Goal: Find specific page/section: Find specific page/section

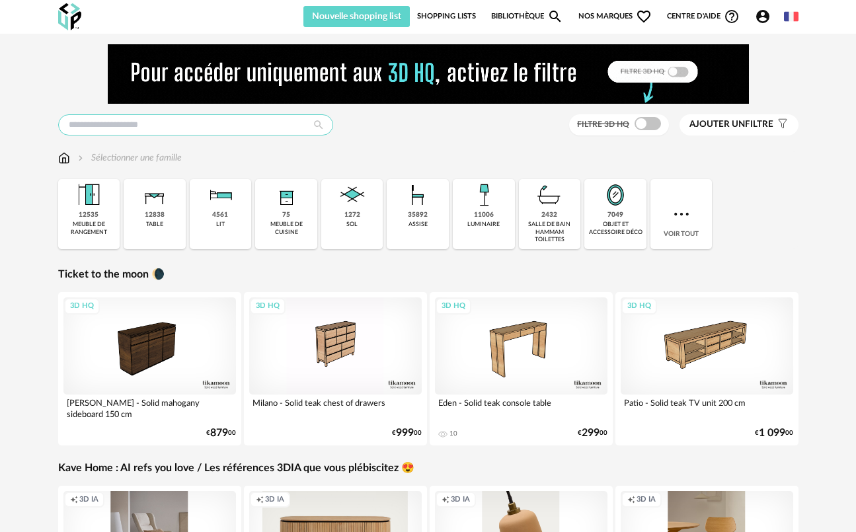
click at [230, 128] on input "text" at bounding box center [195, 124] width 275 height 21
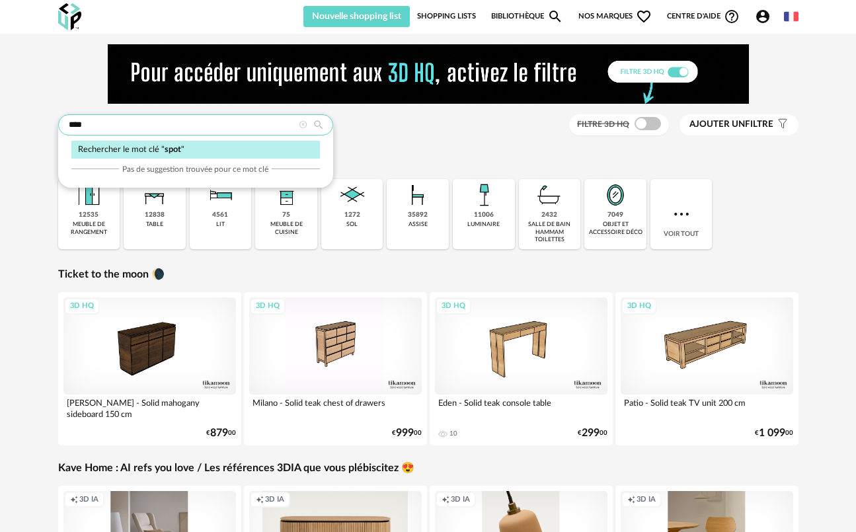
type input "****"
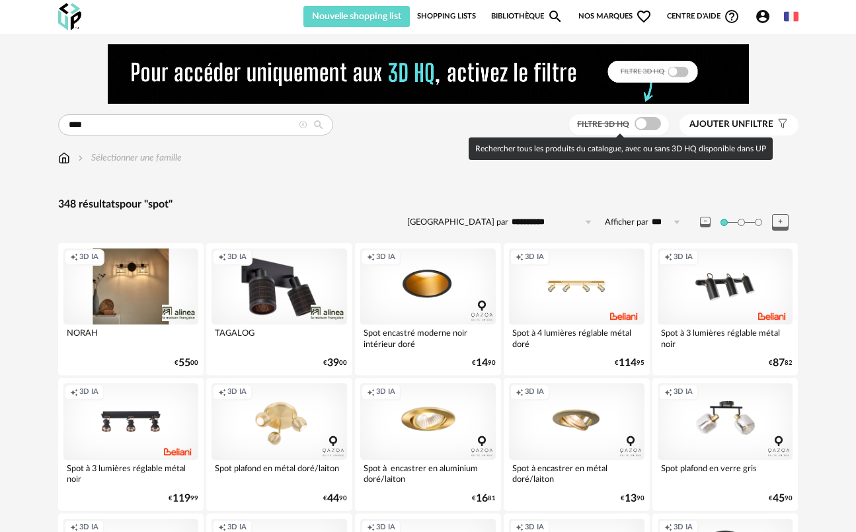
click at [646, 125] on span at bounding box center [647, 123] width 26 height 13
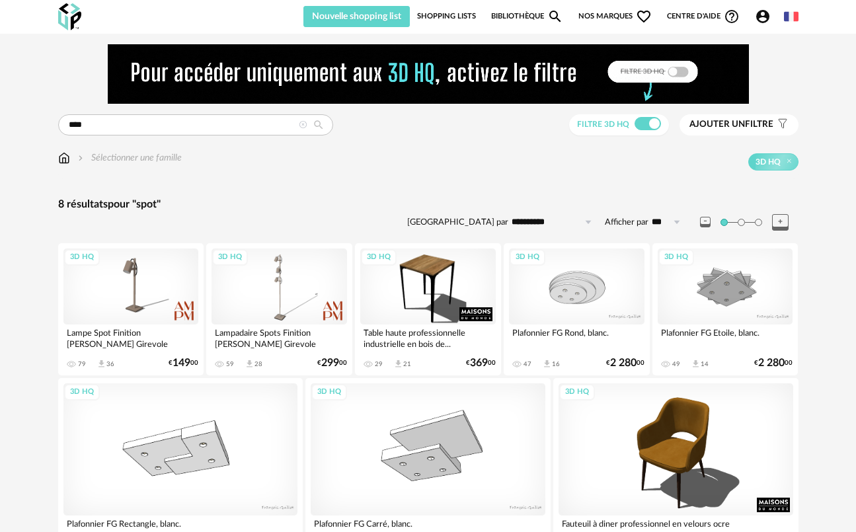
click at [638, 116] on div "Filtre 3D HQ" at bounding box center [619, 125] width 100 height 22
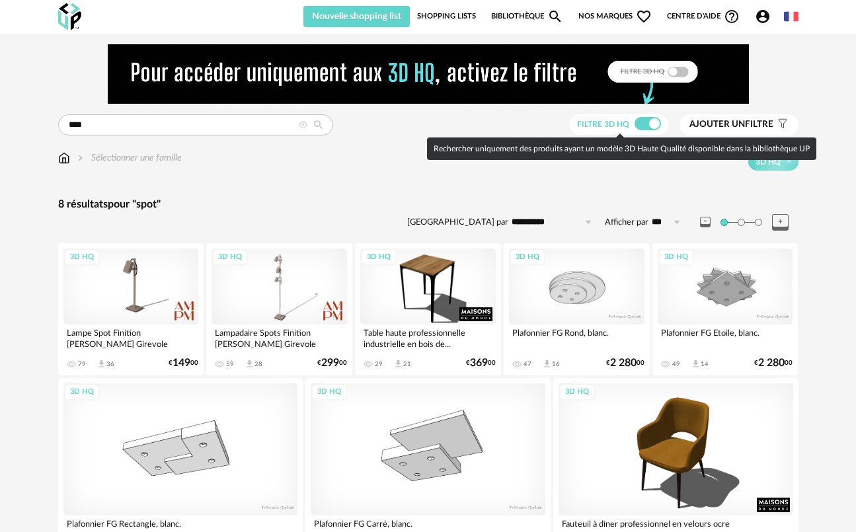
click at [641, 123] on span at bounding box center [647, 123] width 26 height 13
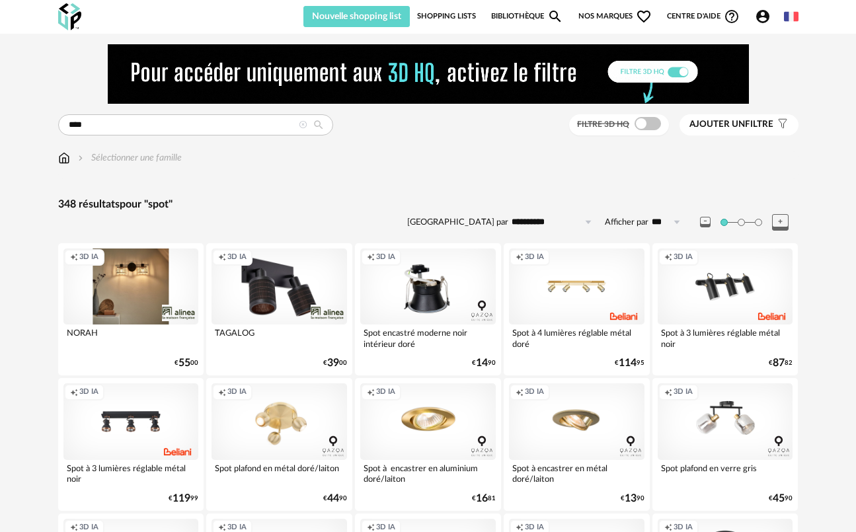
click at [402, 296] on div "Creation icon 3D IA" at bounding box center [427, 286] width 135 height 76
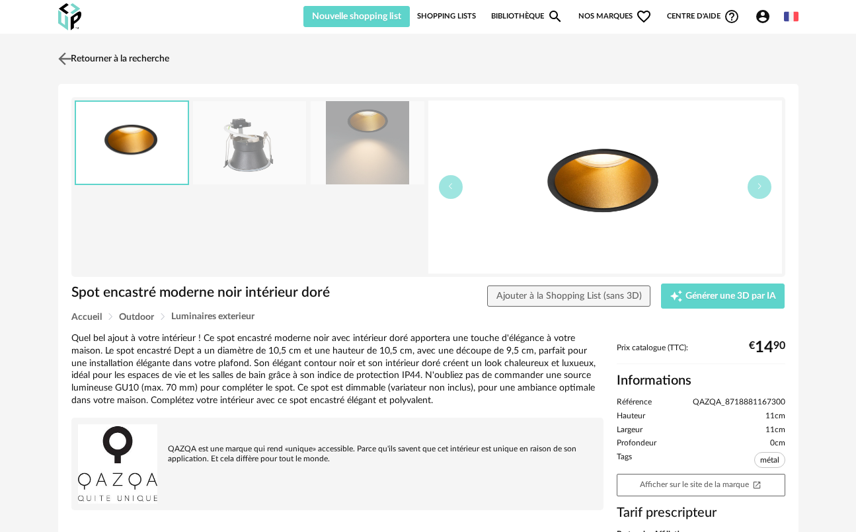
click at [65, 60] on img at bounding box center [64, 58] width 19 height 19
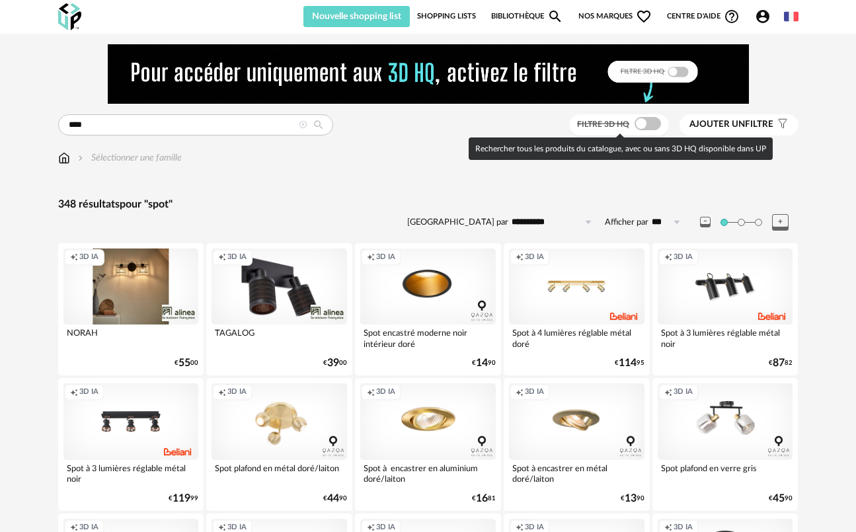
click at [644, 124] on span at bounding box center [647, 123] width 26 height 13
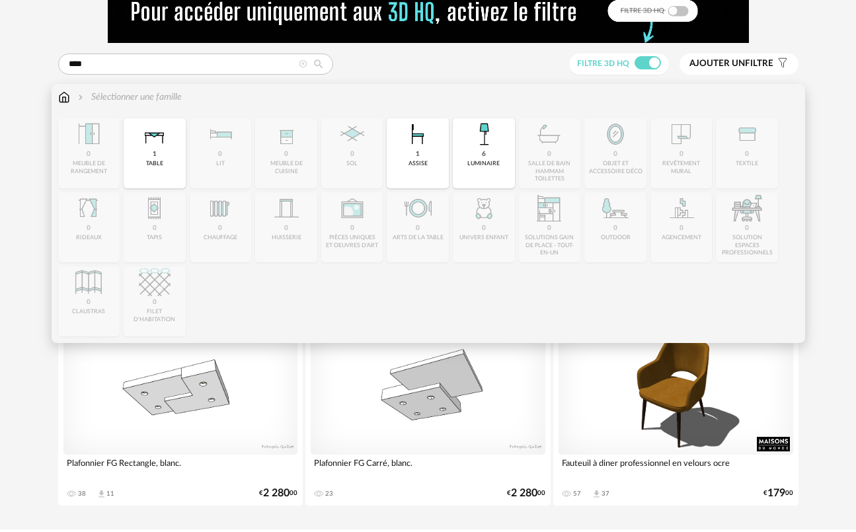
scroll to position [89, 0]
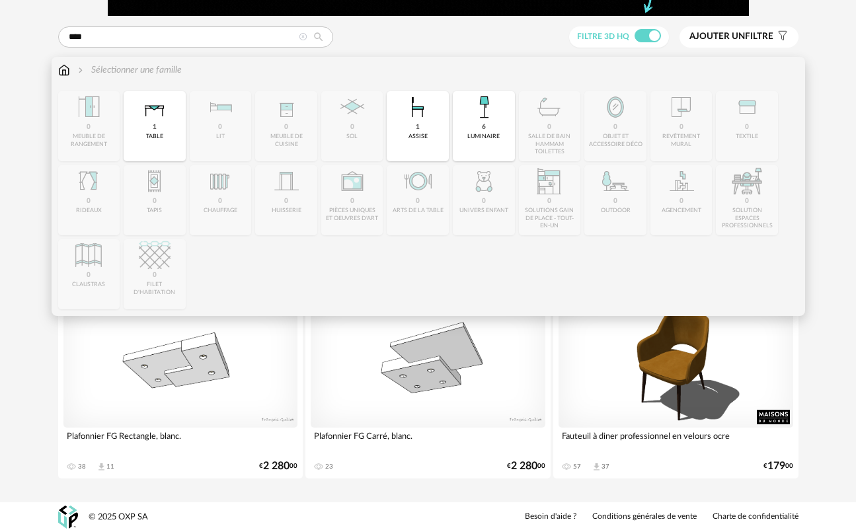
click at [64, 72] on img at bounding box center [64, 69] width 12 height 13
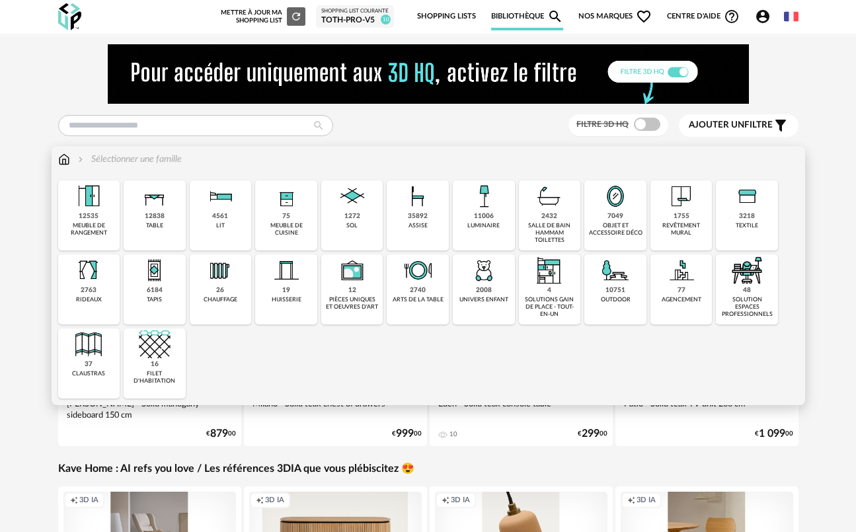
click at [505, 225] on div "11006 luminaire" at bounding box center [484, 215] width 62 height 70
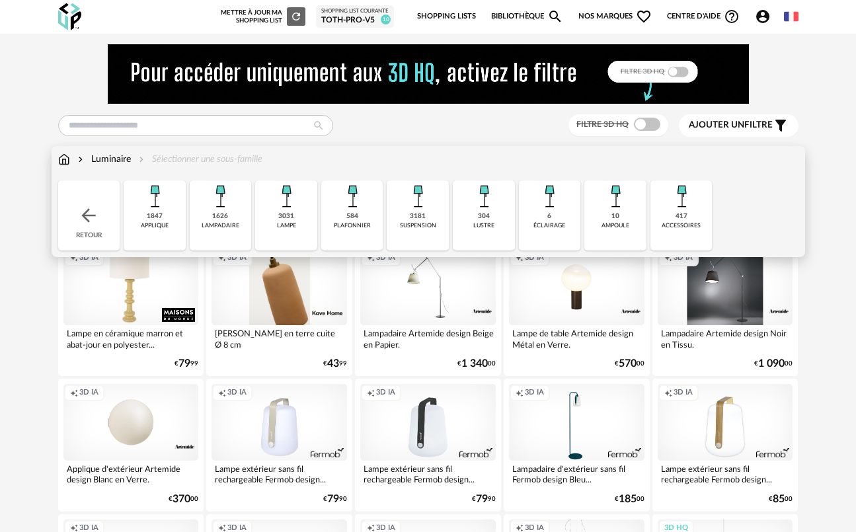
click at [660, 225] on div "417 accessoires" at bounding box center [681, 215] width 62 height 70
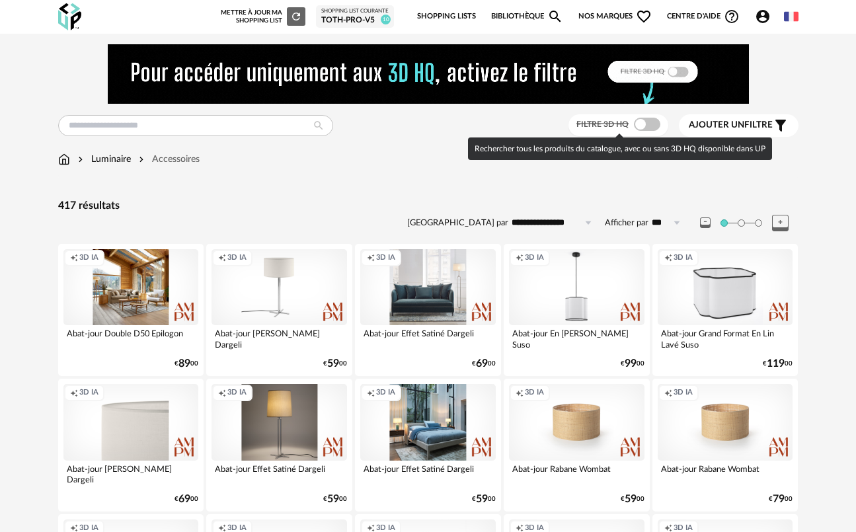
click at [636, 122] on span at bounding box center [647, 124] width 26 height 13
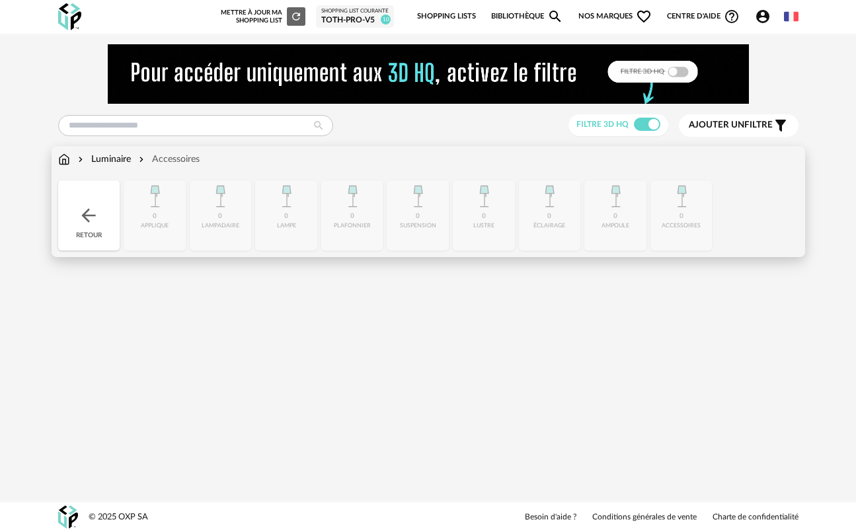
click at [101, 159] on div "Luminaire" at bounding box center [103, 159] width 56 height 13
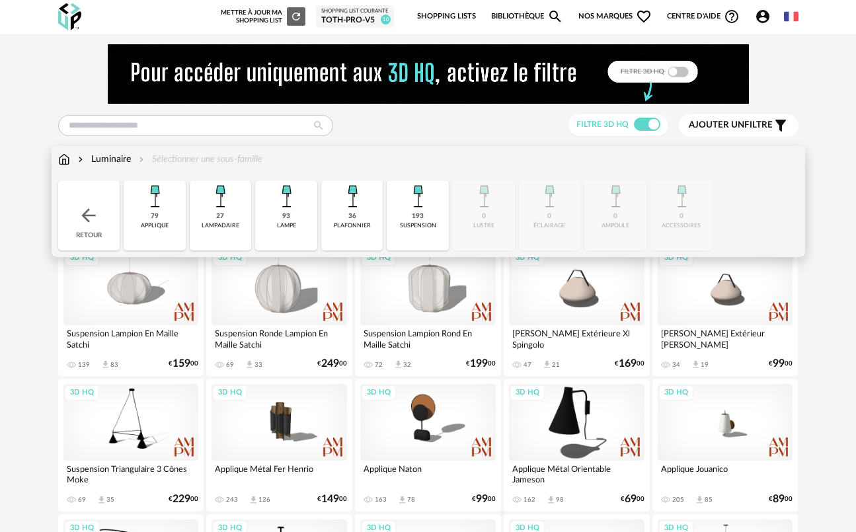
click at [345, 211] on img at bounding box center [352, 196] width 32 height 32
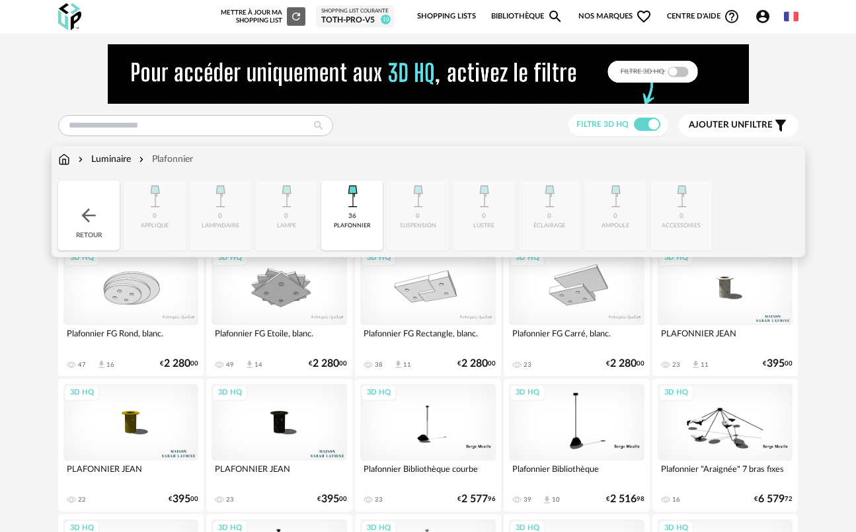
click at [280, 232] on div "Close icon Retour 0 applique 0 [GEOGRAPHIC_DATA] 0 lampe 36 plafonnier 0 suspen…" at bounding box center [428, 215] width 740 height 70
click at [371, 213] on div "36 plafonnier" at bounding box center [352, 215] width 62 height 70
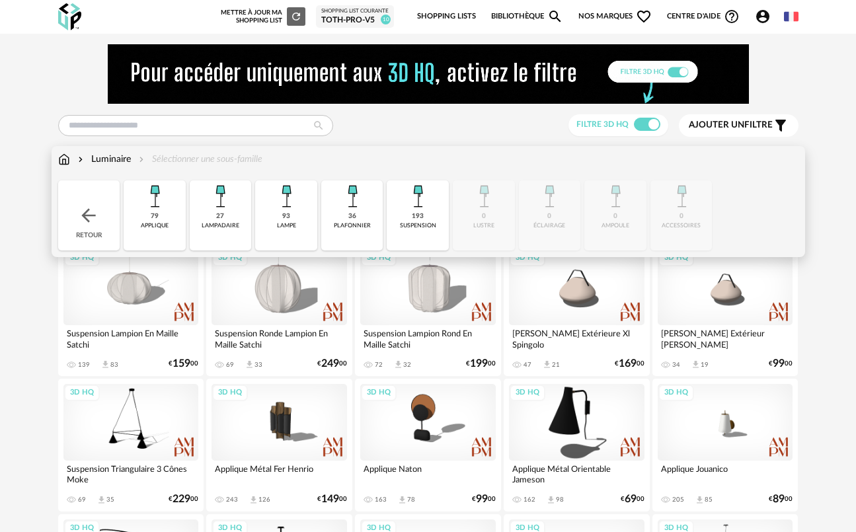
click at [562, 217] on div "Close icon Retour 79 applique 27 [GEOGRAPHIC_DATA] 93 lampe 36 plafonnier 193 s…" at bounding box center [428, 215] width 740 height 70
click at [433, 222] on div "suspension" at bounding box center [418, 225] width 36 height 7
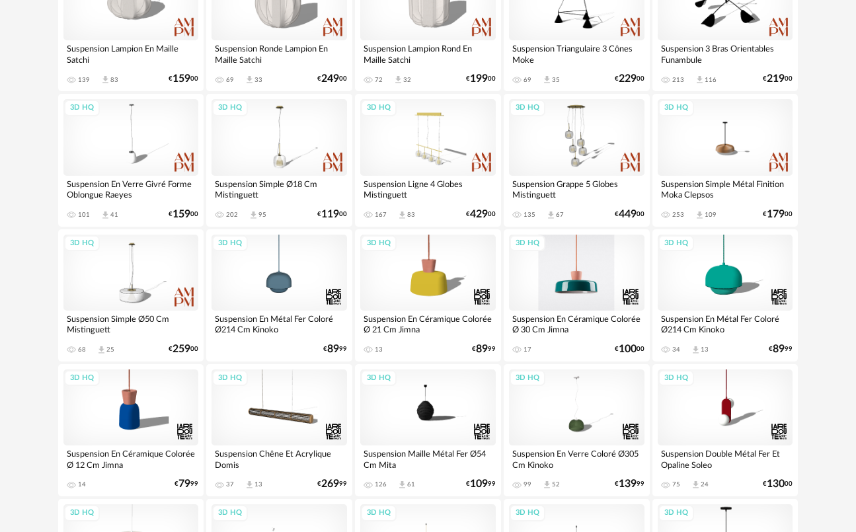
scroll to position [314, 0]
